Goal: Task Accomplishment & Management: Manage account settings

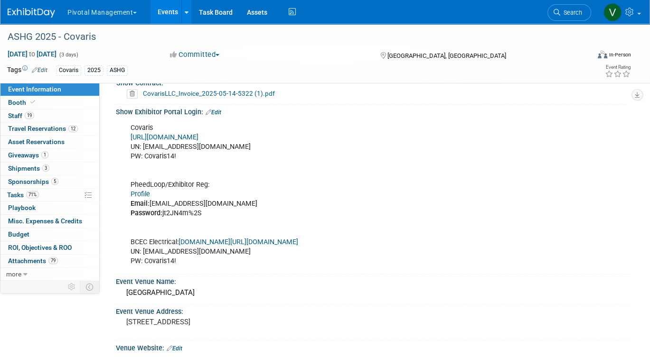
click at [167, 16] on link "Events" at bounding box center [167, 12] width 35 height 24
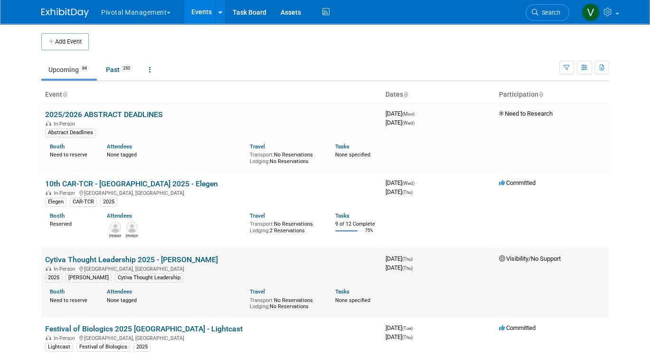
scroll to position [1344, 0]
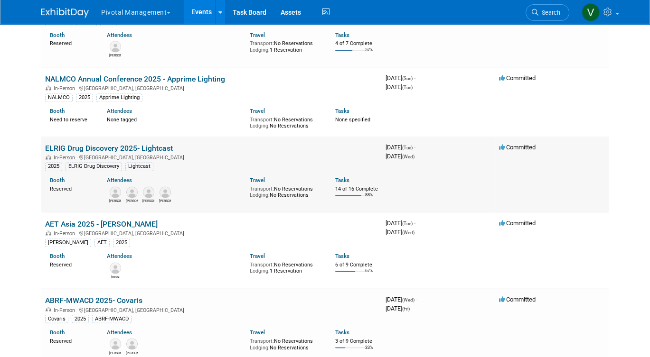
click at [131, 153] on link "ELRIG Drug Discovery 2025- Lightcast" at bounding box center [109, 148] width 128 height 9
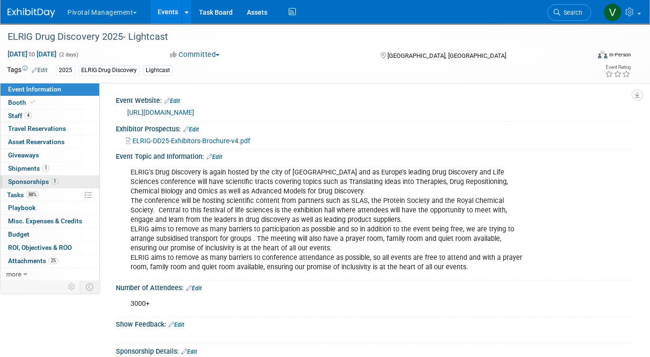
click at [62, 177] on link "1 Sponsorships 1" at bounding box center [49, 182] width 99 height 13
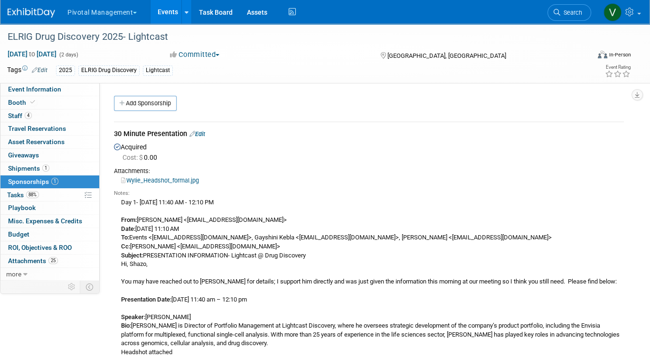
click at [203, 133] on link "Edit" at bounding box center [197, 133] width 16 height 7
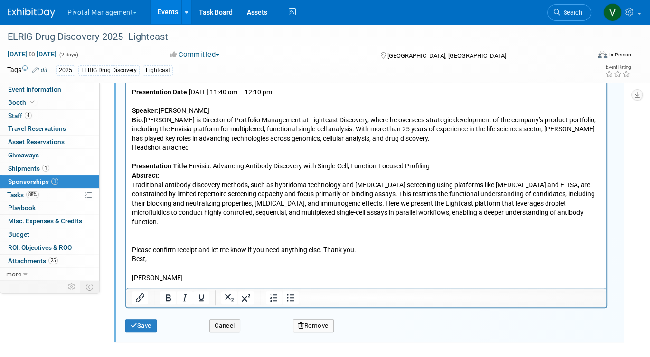
scroll to position [455, 0]
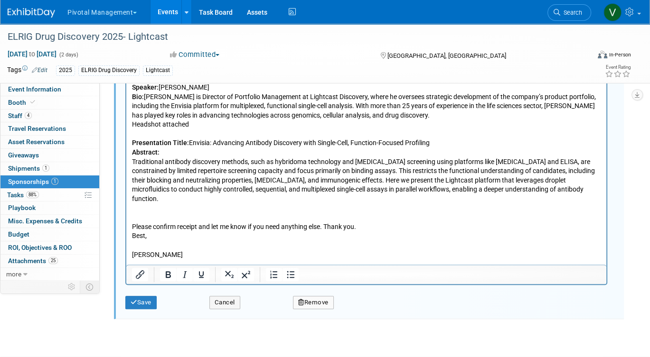
click at [201, 239] on p "Day 1- October 21 - 11:40 AM - 12:10 PM From: Leslie Pelton <lpelton@pivotalmgt…" at bounding box center [366, 102] width 469 height 316
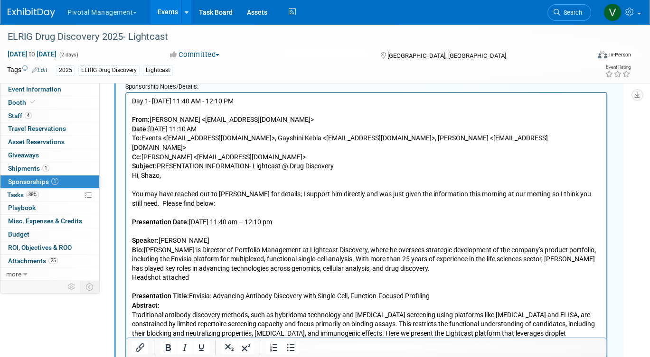
scroll to position [216, 0]
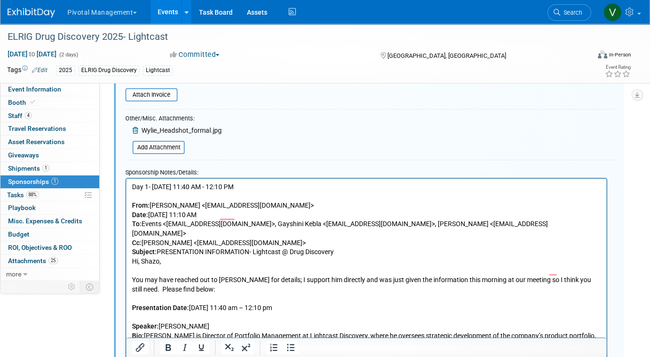
click at [132, 203] on b "From:" at bounding box center [141, 205] width 18 height 8
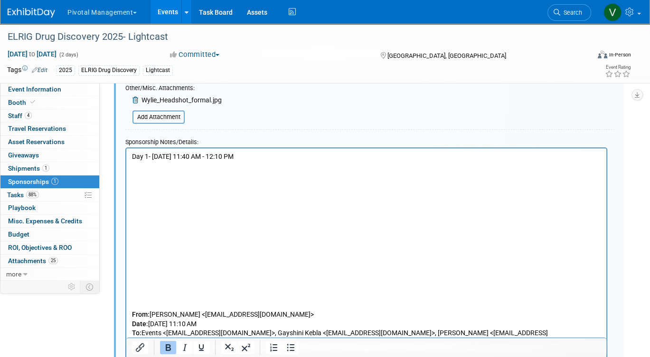
scroll to position [255, 0]
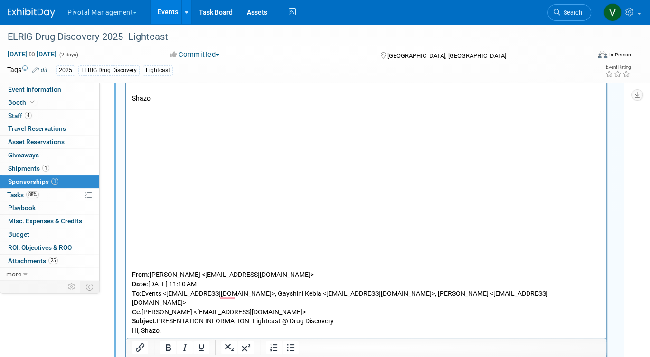
scroll to position [558, 0]
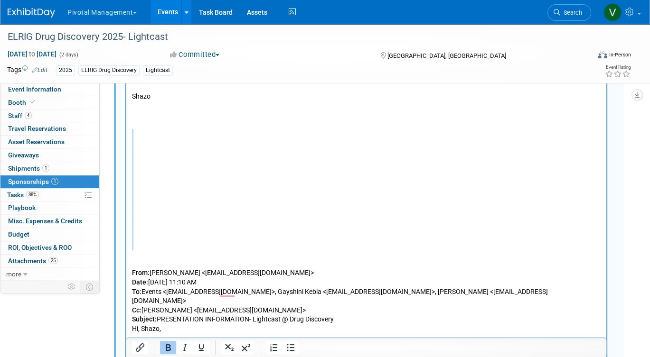
drag, startPoint x: 200, startPoint y: 261, endPoint x: 193, endPoint y: 148, distance: 112.7
click at [193, 148] on p "From: Leslie Pelton <lpelton@pivotalmgt.com> Date: Monday, September 22, 2025 a…" at bounding box center [366, 334] width 469 height 465
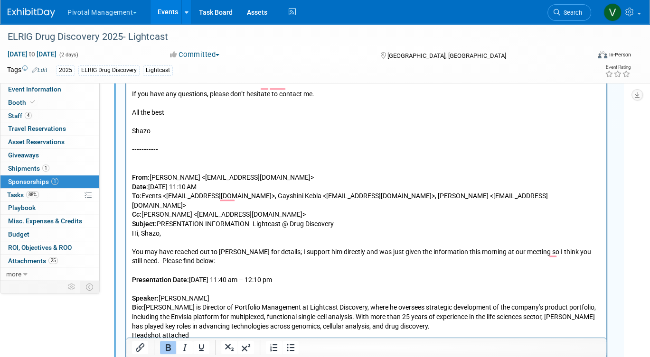
scroll to position [519, 0]
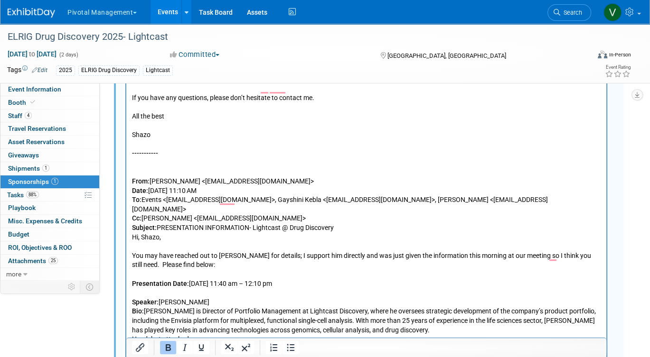
click at [186, 176] on p "From: Leslie Pelton <lpelton@pivotalmgt.com> Date: Monday, September 22, 2025 a…" at bounding box center [366, 316] width 469 height 316
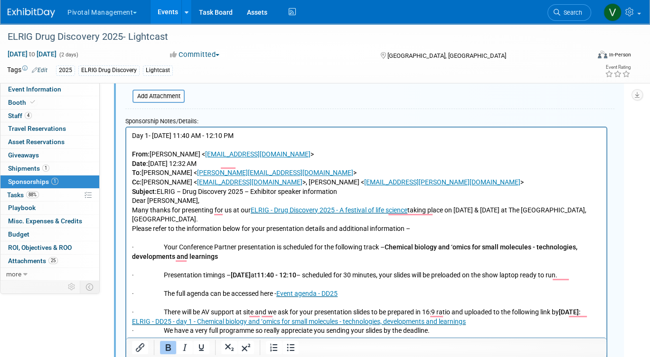
scroll to position [266, 0]
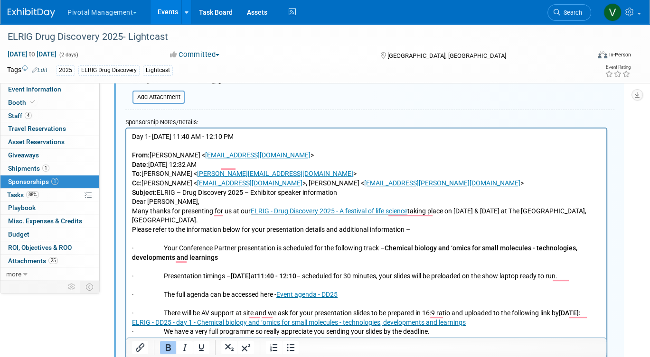
click at [267, 132] on p "Day 1- October 21 - 11:40 AM - 12:10 PM" at bounding box center [366, 141] width 469 height 19
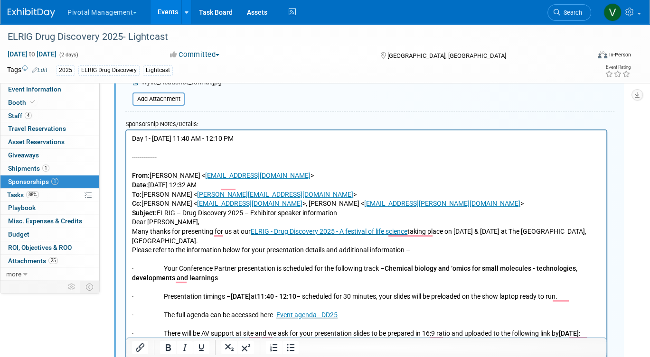
scroll to position [279, 0]
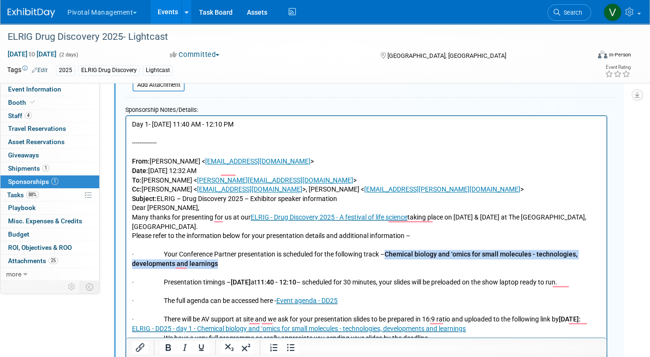
drag, startPoint x: 392, startPoint y: 255, endPoint x: 393, endPoint y: 260, distance: 4.8
click at [393, 260] on p "· Your Conference Partner presentation is scheduled for the following track – C…" at bounding box center [366, 259] width 469 height 19
drag, startPoint x: 341, startPoint y: 253, endPoint x: 350, endPoint y: 264, distance: 14.5
click at [350, 264] on p "· Your Conference Partner presentation is scheduled for the following track – C…" at bounding box center [366, 259] width 469 height 19
copy p "following track – Chemical biology and ‘omics for small molecules - technologie…"
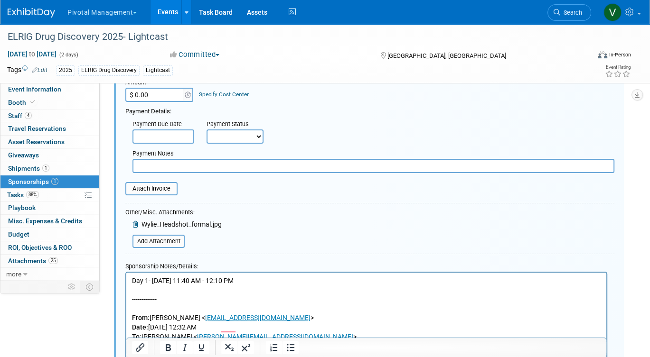
scroll to position [0, 0]
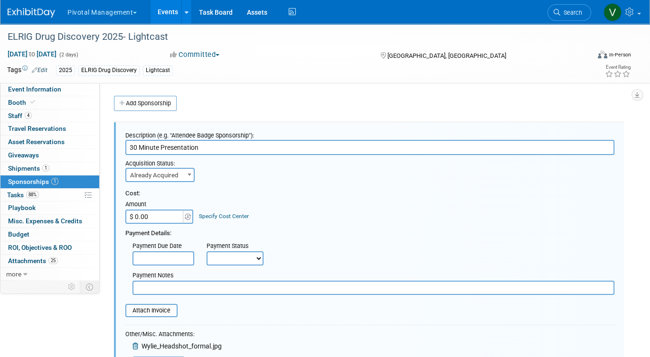
click at [306, 146] on input "30 Minute Presentation" at bounding box center [369, 147] width 489 height 15
click at [244, 287] on input "text" at bounding box center [373, 288] width 482 height 14
paste input "following track – Chemical biology and ‘omics for small molecules - technologie…"
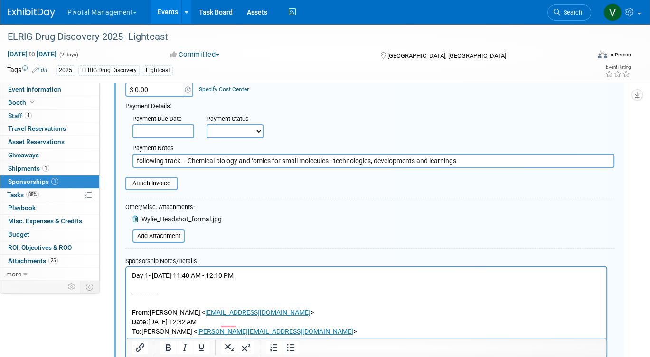
scroll to position [137, 0]
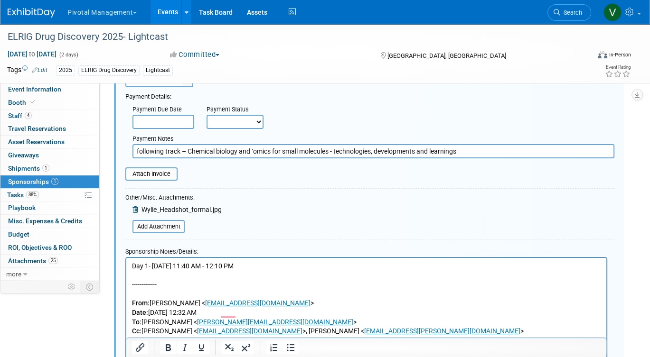
drag, startPoint x: 168, startPoint y: 152, endPoint x: 130, endPoint y: 151, distance: 38.4
click at [130, 151] on div "Payment Notes following track – Chemical biology and ‘omics for small molecules…" at bounding box center [373, 144] width 496 height 27
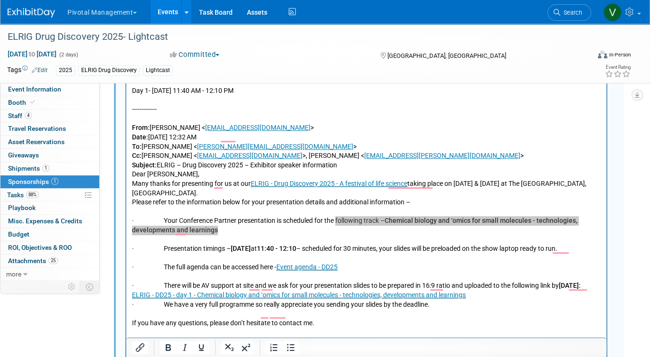
scroll to position [318, 0]
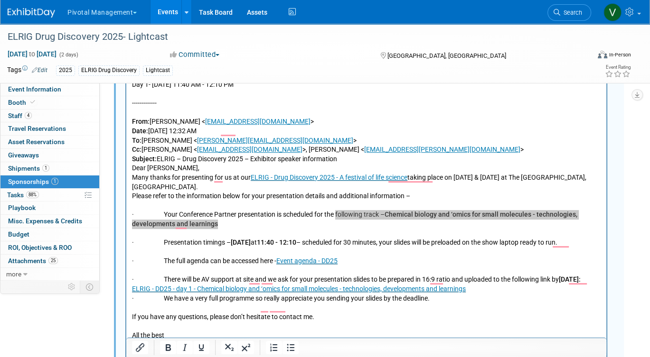
type input "Track – Chemical biology and ‘omics for small molecules - technologies, develop…"
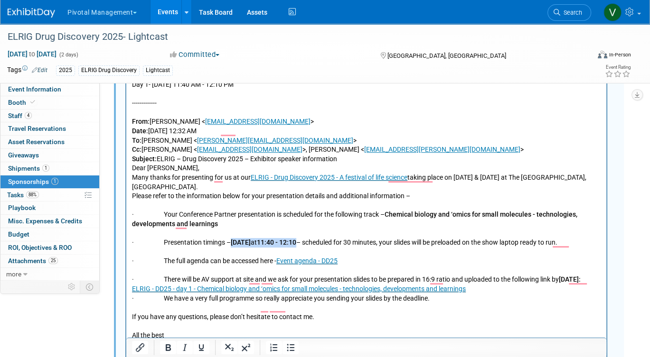
drag, startPoint x: 235, startPoint y: 242, endPoint x: 324, endPoint y: 243, distance: 88.3
click at [324, 243] on p "· Presentation timings – 21st October at 11:40 - 12:10 – scheduled for 30 minut…" at bounding box center [366, 242] width 469 height 9
copy p "21st October at 11:40 - 12:10"
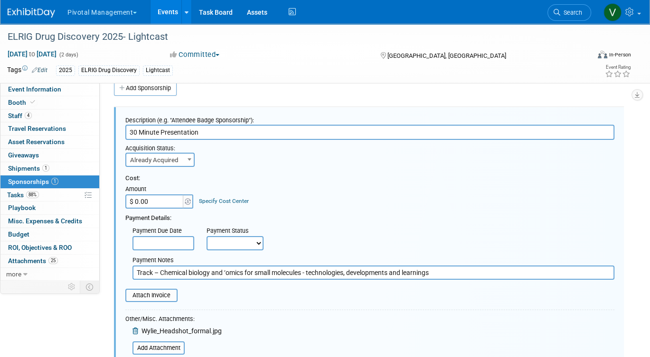
scroll to position [0, 0]
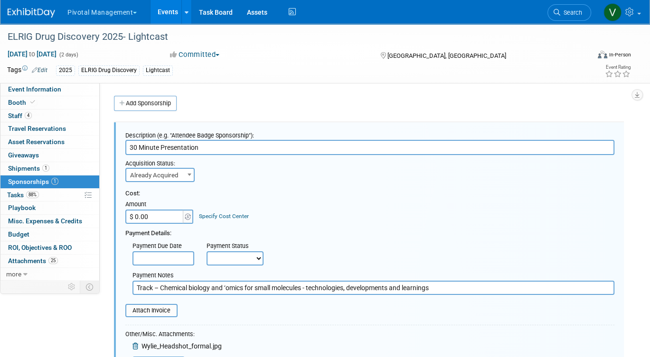
click at [343, 147] on input "30 Minute Presentation" at bounding box center [369, 147] width 489 height 15
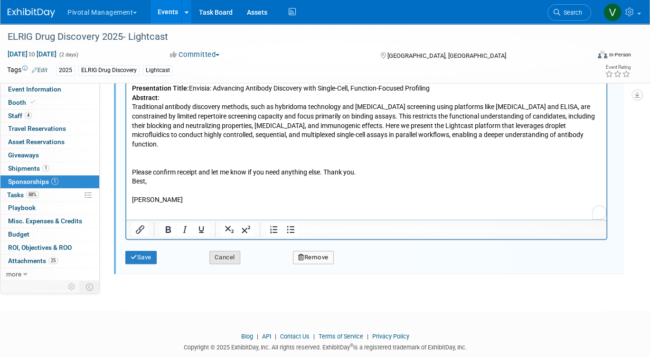
scroll to position [799, 0]
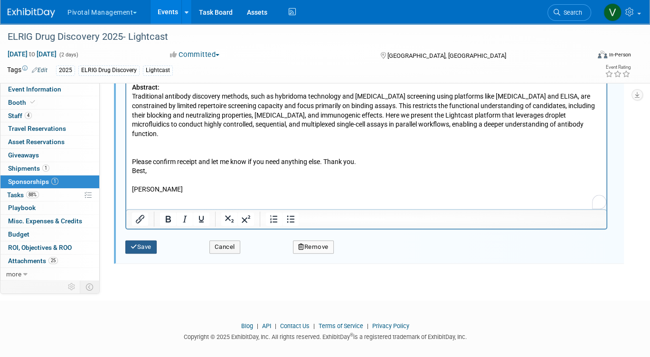
type input "30 Minute Presentation - 21st October at 11:40 - 12:10"
click at [148, 246] on button "Save" at bounding box center [140, 247] width 31 height 13
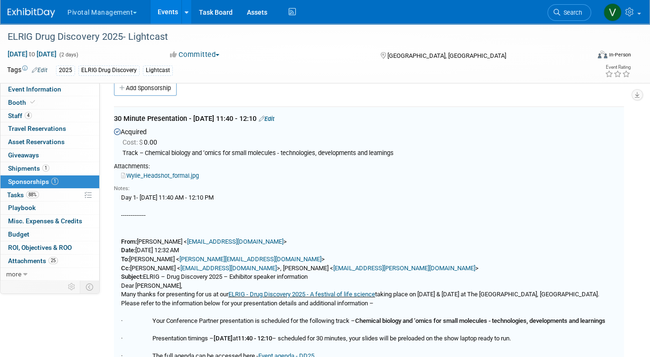
scroll to position [14, 0]
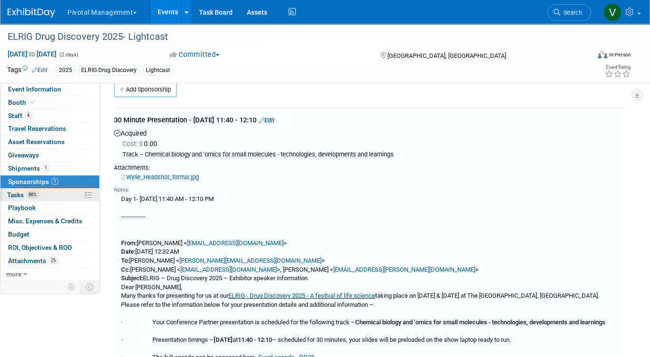
click at [55, 194] on link "88% Tasks 88%" at bounding box center [49, 195] width 99 height 13
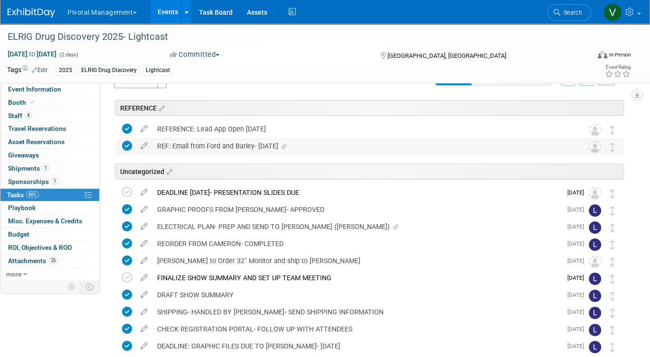
scroll to position [23, 0]
click at [304, 191] on div "DEADLINE OCTOBER 10- PRESENTATION SLIDES DUE" at bounding box center [356, 192] width 409 height 16
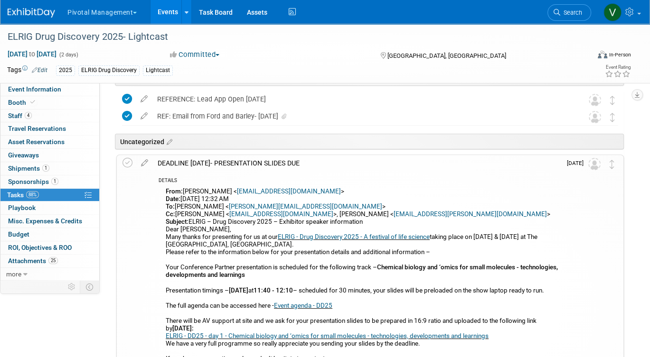
scroll to position [0, 0]
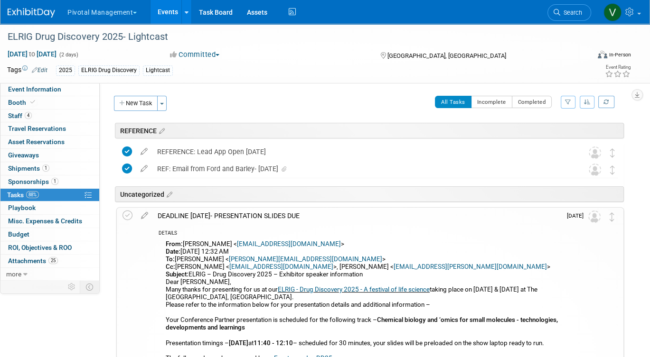
click at [174, 16] on link "Events" at bounding box center [167, 12] width 35 height 24
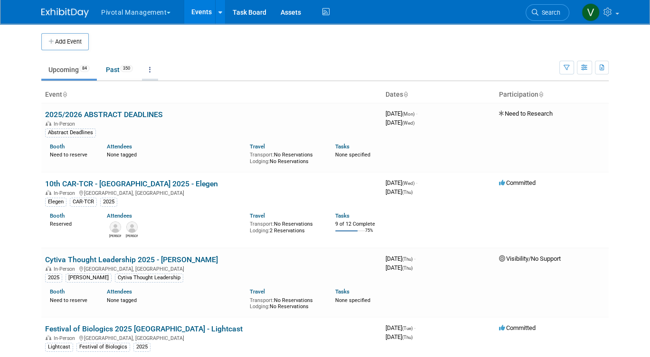
scroll to position [3461, 0]
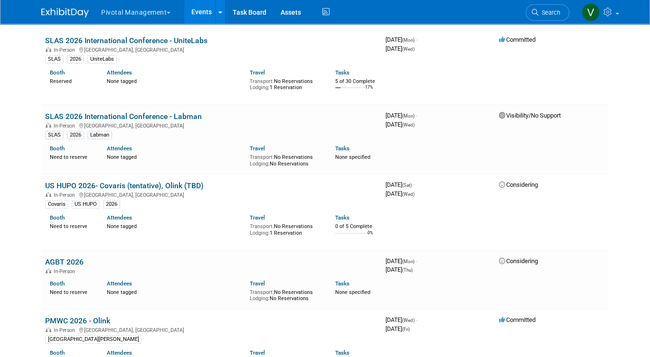
click at [199, 12] on link "Events" at bounding box center [201, 12] width 35 height 24
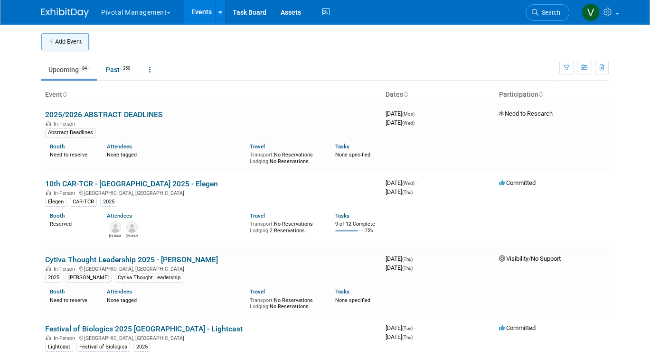
click at [71, 39] on button "Add Event" at bounding box center [64, 41] width 47 height 17
click at [66, 41] on button "Add Event" at bounding box center [64, 41] width 47 height 17
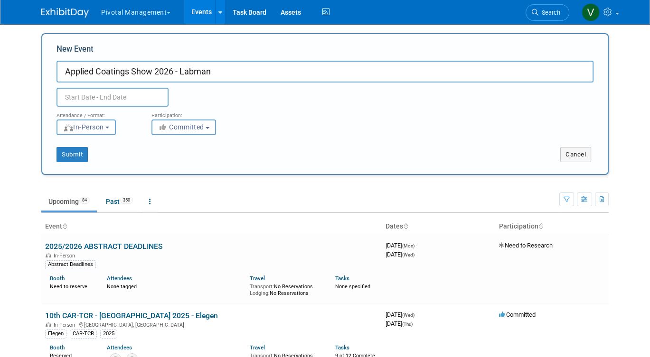
type input "Applied Coatings Show 2026 - Labman"
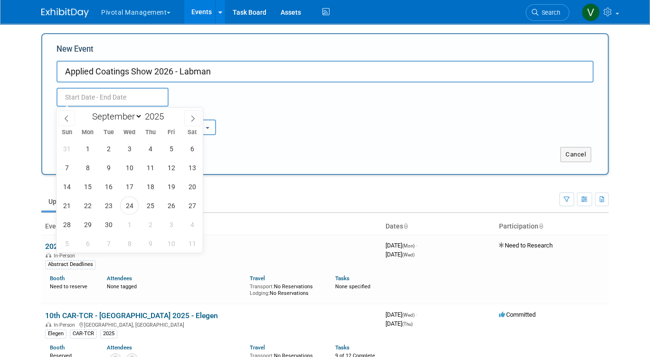
click at [90, 101] on input "text" at bounding box center [112, 97] width 112 height 19
click at [194, 119] on icon at bounding box center [192, 118] width 7 height 7
select select "11"
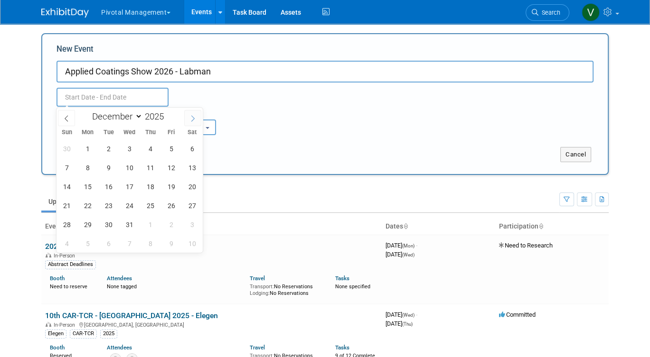
click at [194, 119] on icon at bounding box center [192, 118] width 7 height 7
type input "2026"
click at [194, 119] on icon at bounding box center [192, 118] width 7 height 7
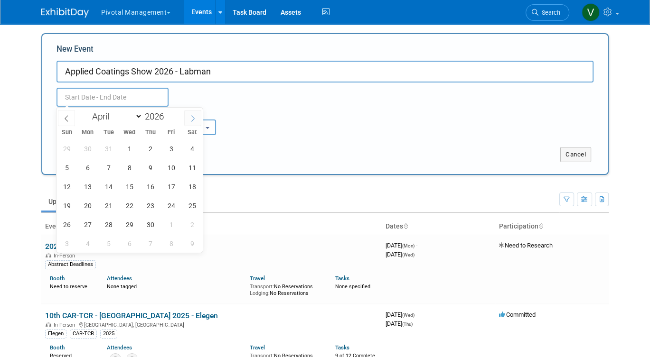
click at [194, 119] on icon at bounding box center [192, 118] width 7 height 7
select select "4"
click at [130, 168] on span "6" at bounding box center [129, 167] width 19 height 19
click at [106, 168] on span "5" at bounding box center [108, 167] width 19 height 19
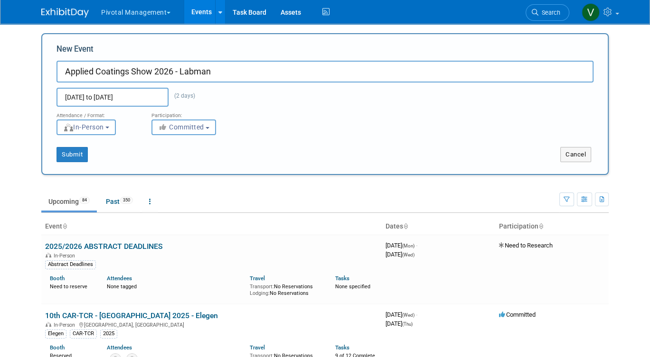
click at [108, 92] on input "May 5, 2026 to May 6, 2026" at bounding box center [112, 97] width 112 height 19
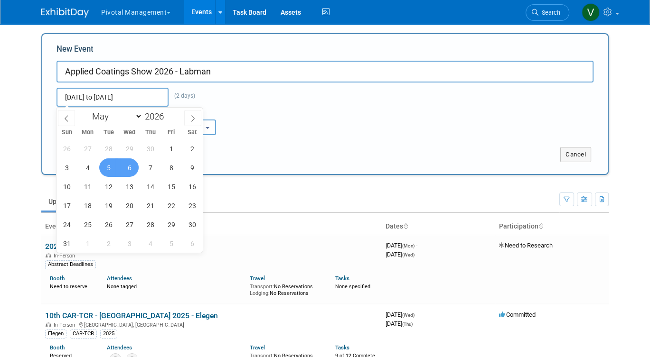
click at [105, 173] on span "5" at bounding box center [108, 167] width 19 height 19
click at [146, 167] on span "7" at bounding box center [150, 167] width 19 height 19
type input "May 5, 2026 to May 7, 2026"
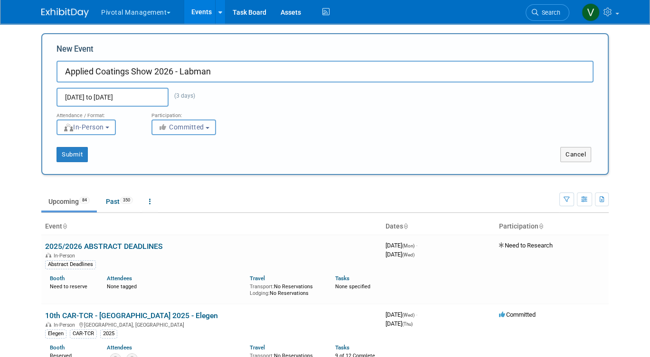
click at [167, 129] on icon "button" at bounding box center [163, 127] width 11 height 7
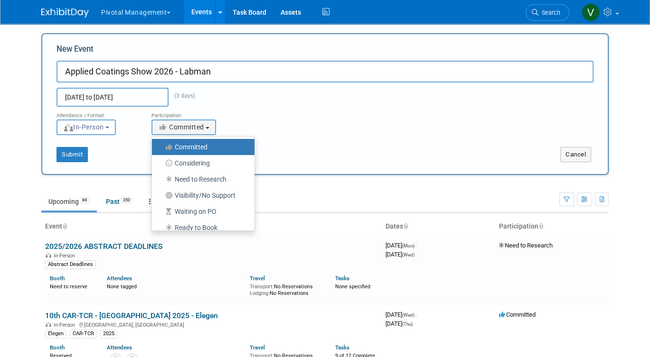
click at [168, 144] on icon at bounding box center [169, 147] width 11 height 7
click at [160, 144] on input "Committed" at bounding box center [157, 147] width 6 height 6
click at [176, 148] on label "Committed" at bounding box center [201, 147] width 88 height 12
click at [160, 148] on input "Committed" at bounding box center [157, 147] width 6 height 6
click at [116, 165] on div "New Event Applied Coatings Show 2026 - Labman May 5, 2026 to May 7, 2026 (3 day…" at bounding box center [324, 104] width 567 height 142
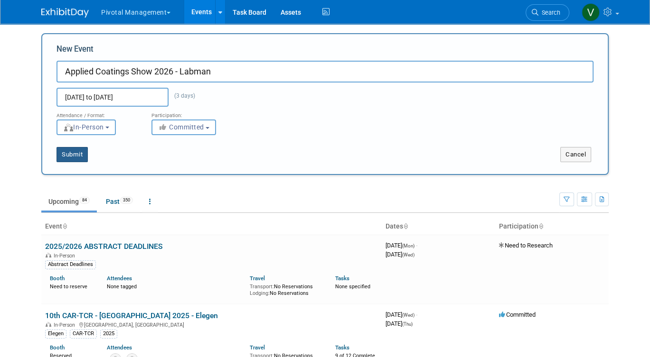
click at [73, 154] on button "Submit" at bounding box center [71, 154] width 31 height 15
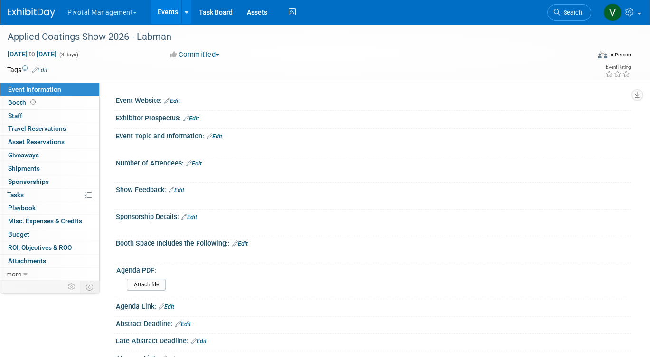
click at [176, 99] on link "Edit" at bounding box center [172, 101] width 16 height 7
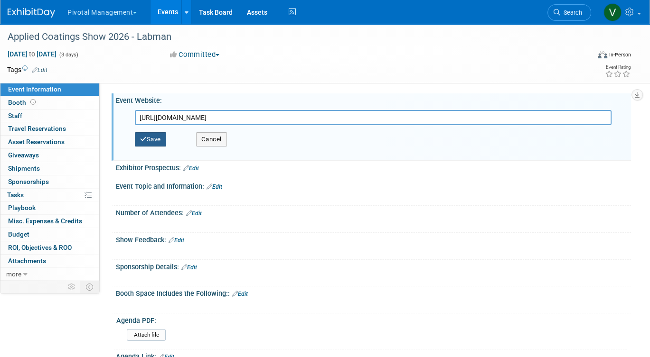
type input "https://american-coatings-show.com/"
click at [149, 143] on button "Save" at bounding box center [150, 139] width 31 height 14
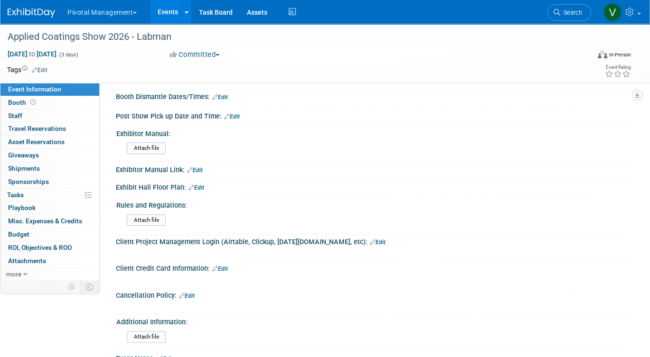
scroll to position [786, 0]
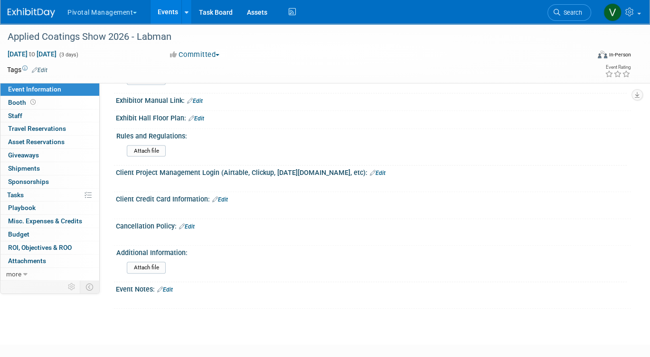
click at [200, 115] on link "Edit" at bounding box center [196, 118] width 16 height 7
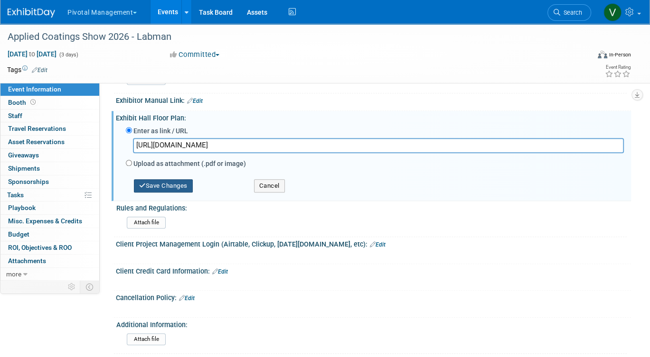
type input "https://s23.a2zinc.net/clients/ACMedia/americancoatingsshow2026/Public/EventMap…"
click at [173, 182] on button "Save Changes" at bounding box center [163, 185] width 59 height 13
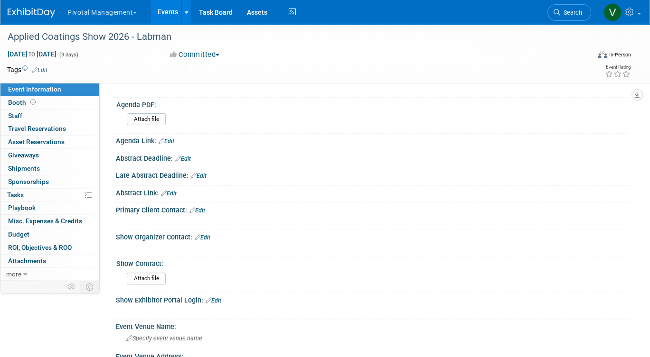
scroll to position [172, 0]
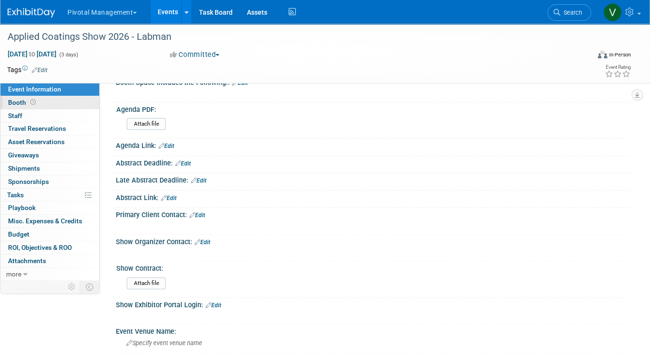
click at [65, 100] on link "Booth" at bounding box center [49, 102] width 99 height 13
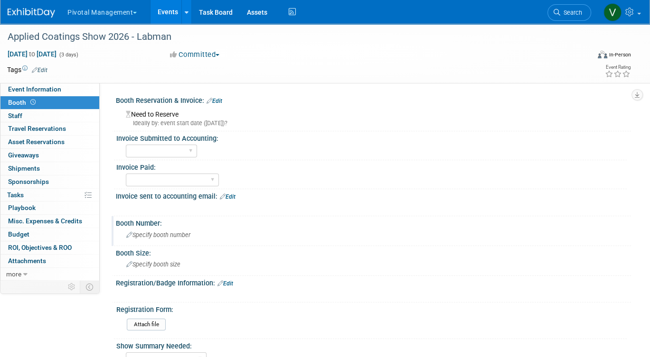
click at [152, 237] on span "Specify booth number" at bounding box center [158, 235] width 64 height 7
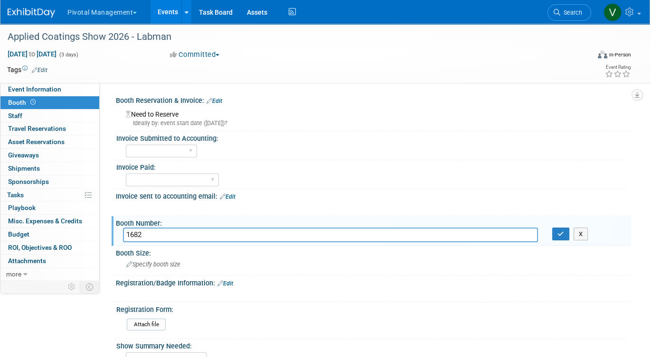
type input "1682"
click at [144, 266] on span "Specify booth size" at bounding box center [153, 264] width 54 height 7
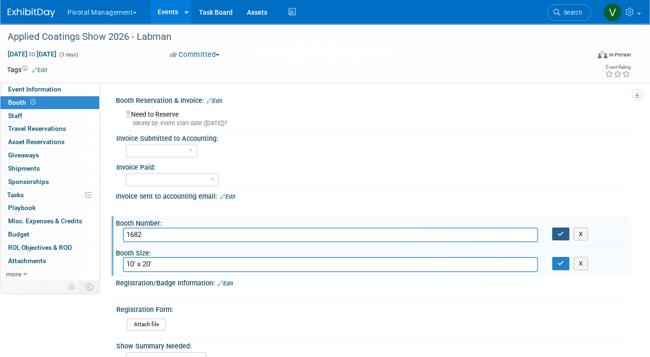
type input "10' x 20'"
click at [559, 233] on icon "button" at bounding box center [560, 234] width 7 height 6
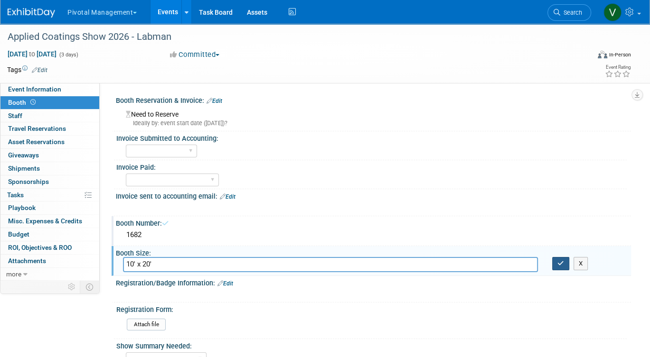
click at [559, 263] on icon "button" at bounding box center [560, 264] width 7 height 6
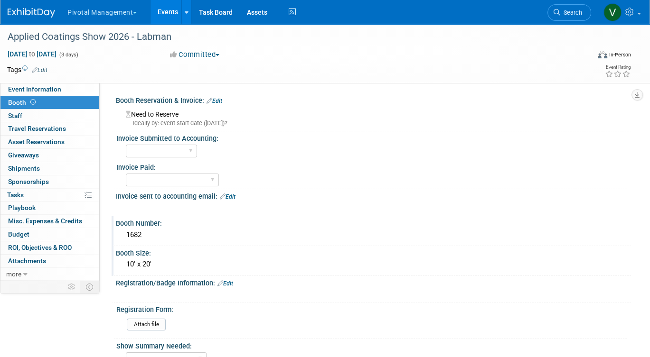
click at [158, 17] on link "Events" at bounding box center [167, 12] width 35 height 24
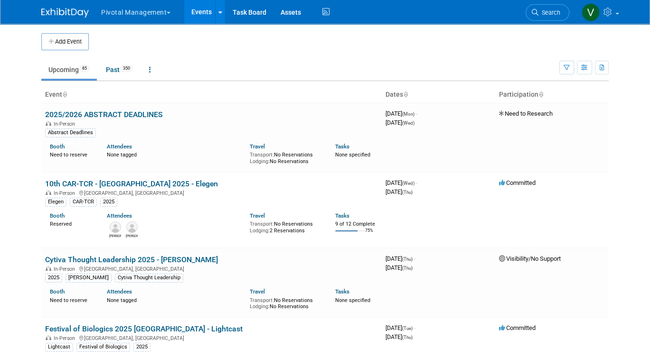
scroll to position [691, 0]
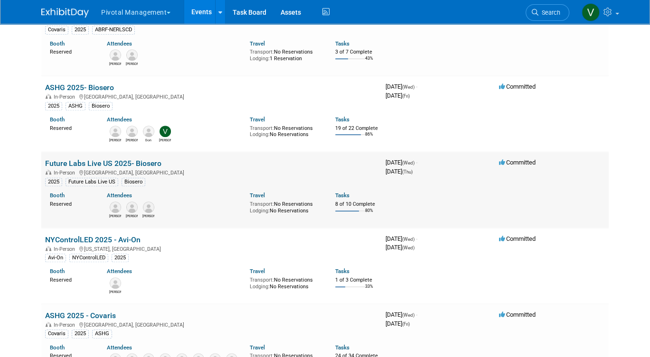
click at [92, 168] on link "Future Labs Live US 2025- Biosero" at bounding box center [103, 163] width 116 height 9
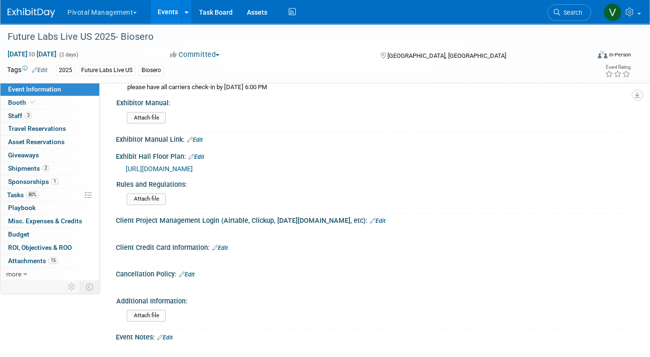
scroll to position [1236, 0]
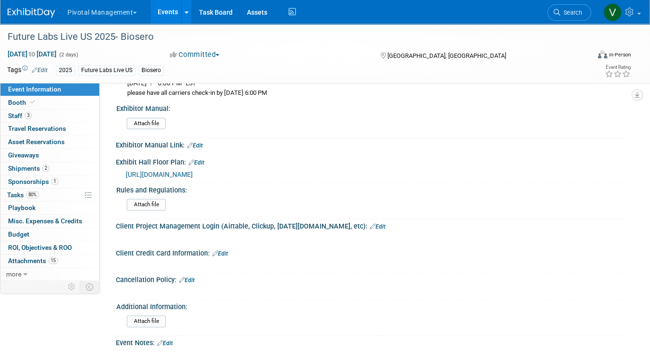
click at [193, 171] on span "[URL][DOMAIN_NAME]" at bounding box center [159, 175] width 67 height 8
